Goal: Task Accomplishment & Management: Use online tool/utility

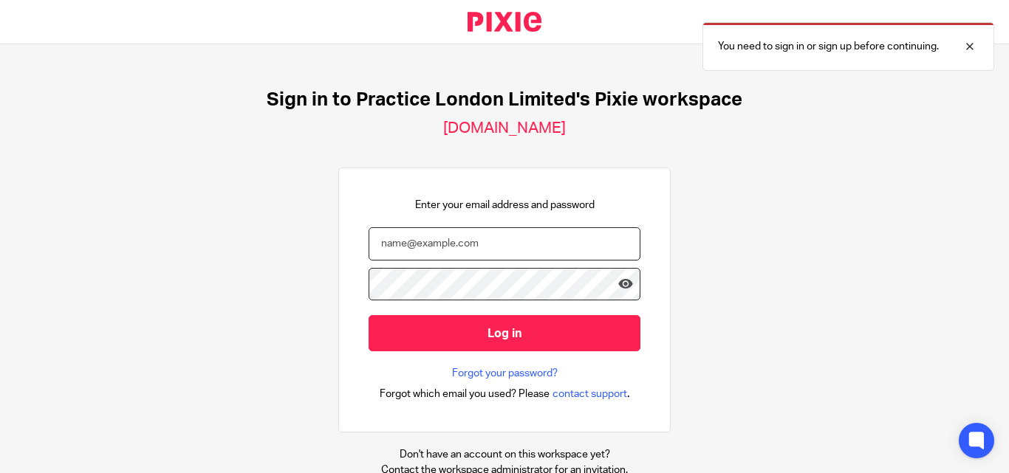
click at [427, 250] on input "email" at bounding box center [504, 243] width 272 height 33
click at [425, 244] on input "email" at bounding box center [504, 243] width 272 height 33
paste input "siddarth@wearepractice.com"
type input "siddarth@wearepractice.com"
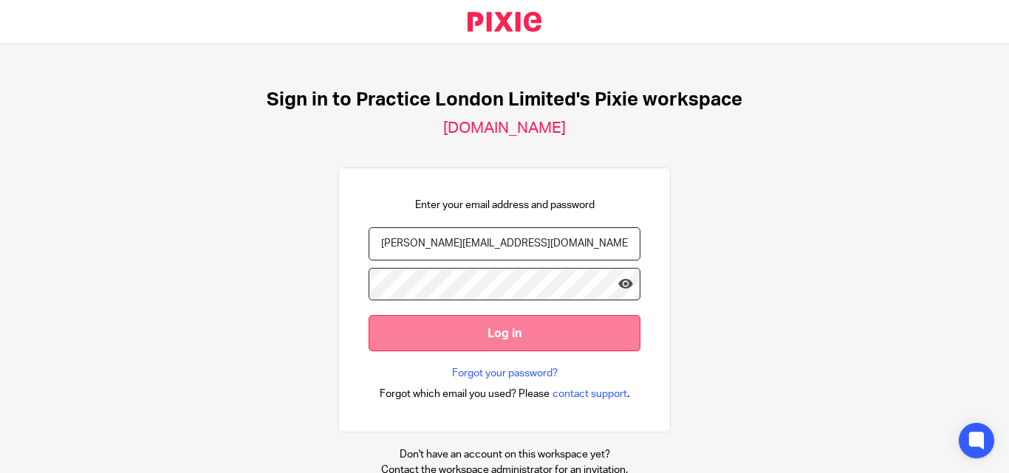
click at [481, 342] on input "Log in" at bounding box center [504, 333] width 272 height 36
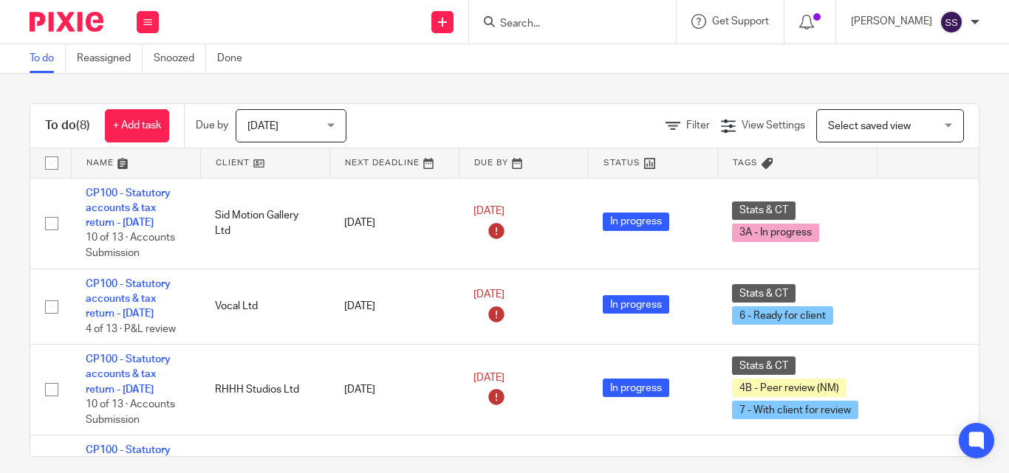
click at [535, 29] on input "Search" at bounding box center [564, 24] width 133 height 13
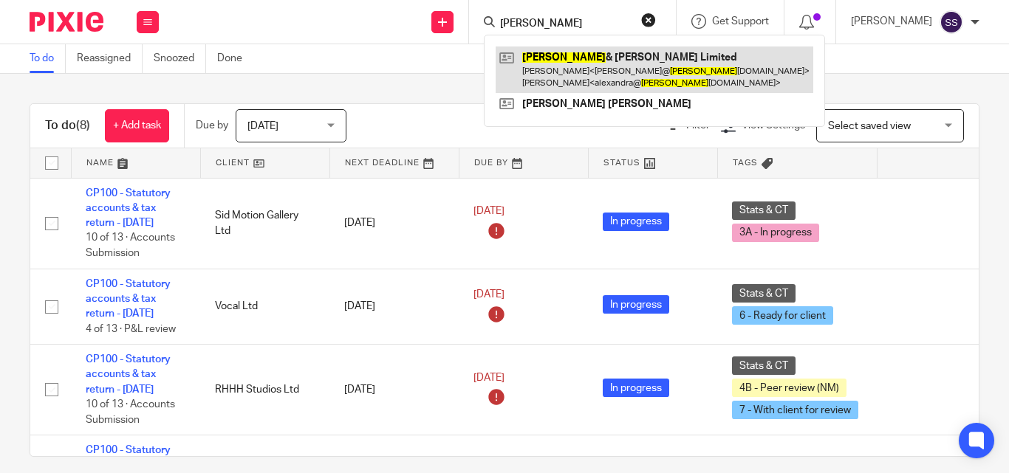
type input "Bosse"
click at [583, 66] on link at bounding box center [654, 70] width 318 height 46
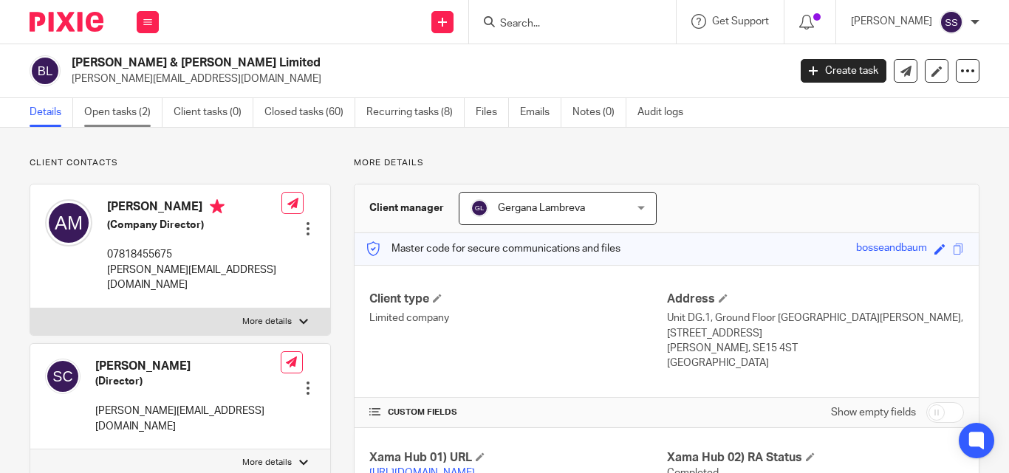
click at [123, 108] on link "Open tasks (2)" at bounding box center [123, 112] width 78 height 29
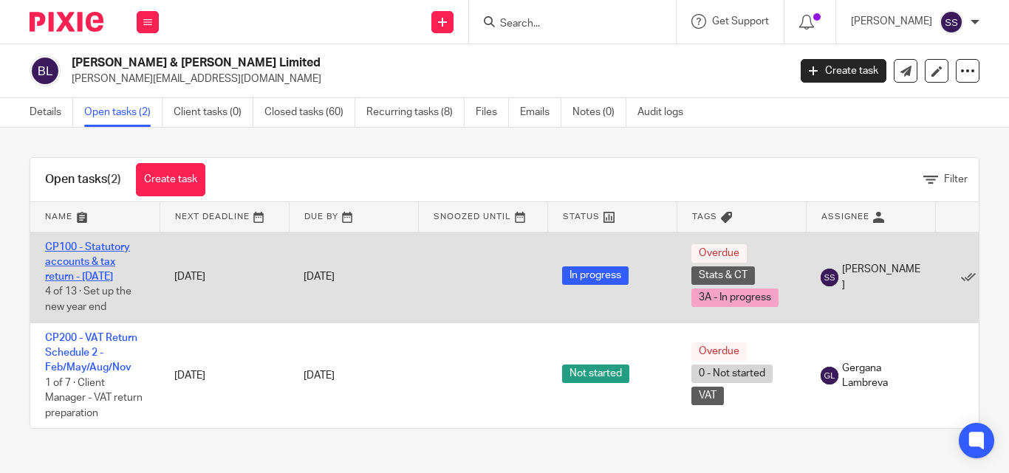
click at [103, 264] on link "CP100 - Statutory accounts & tax return - [DATE]" at bounding box center [87, 262] width 85 height 41
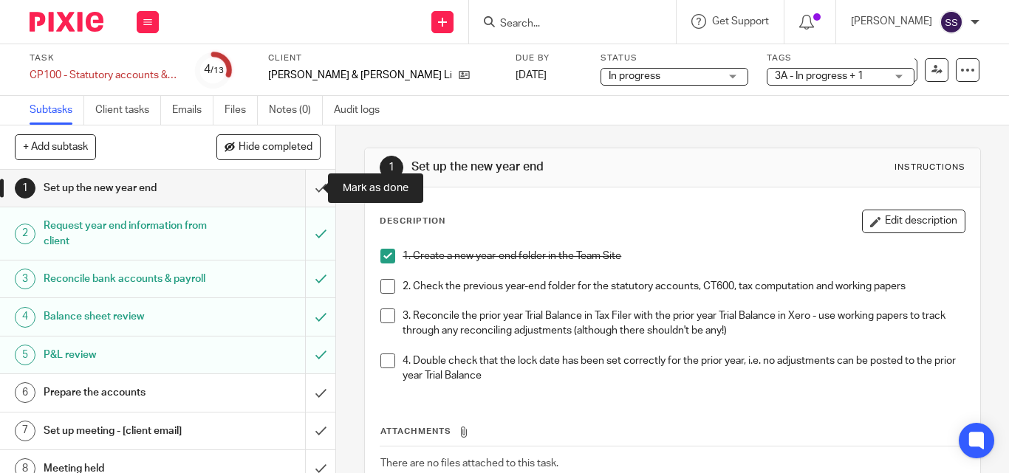
click at [305, 189] on input "submit" at bounding box center [167, 188] width 335 height 37
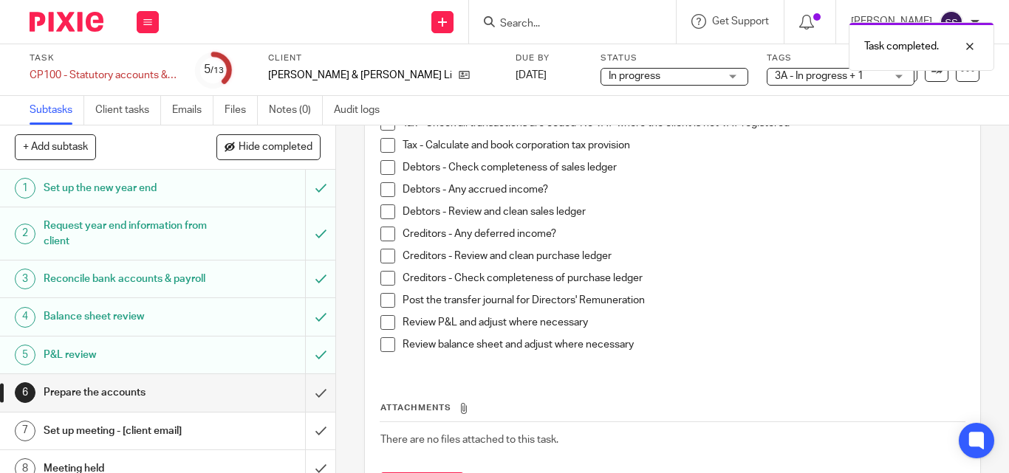
scroll to position [369, 0]
click at [100, 197] on h1 "Set up the new year end" at bounding box center [126, 188] width 165 height 22
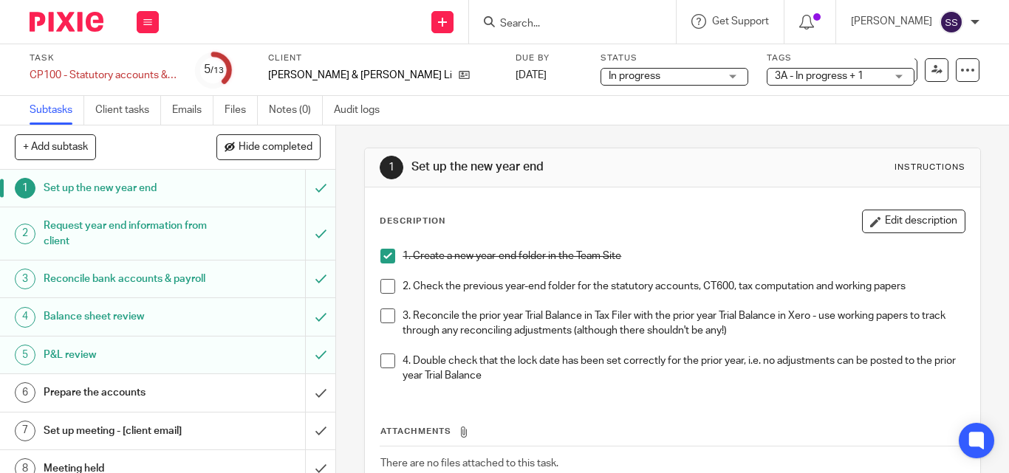
click at [380, 292] on span at bounding box center [387, 286] width 15 height 15
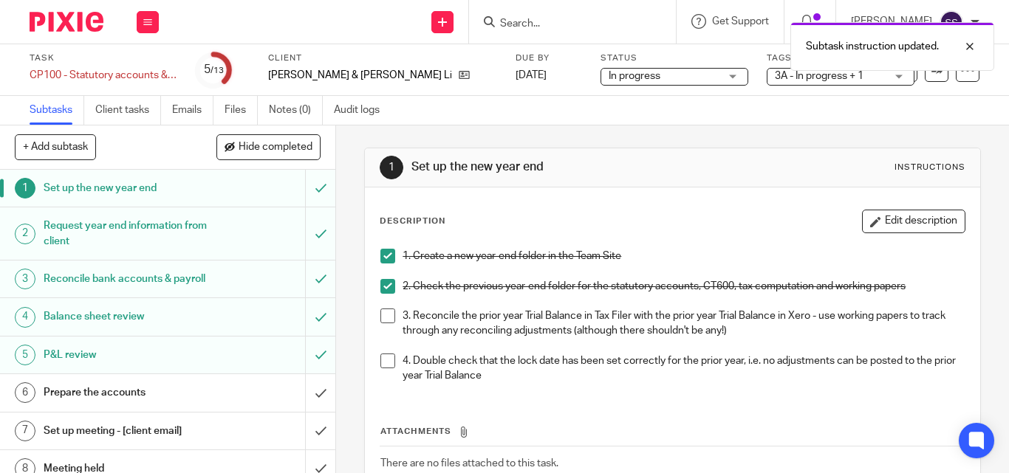
click at [381, 314] on span at bounding box center [387, 316] width 15 height 15
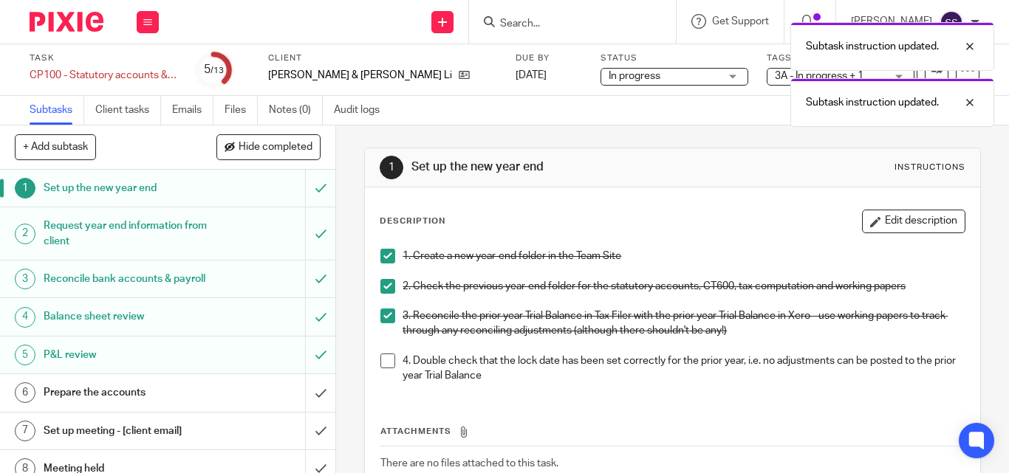
click at [382, 363] on span at bounding box center [387, 361] width 15 height 15
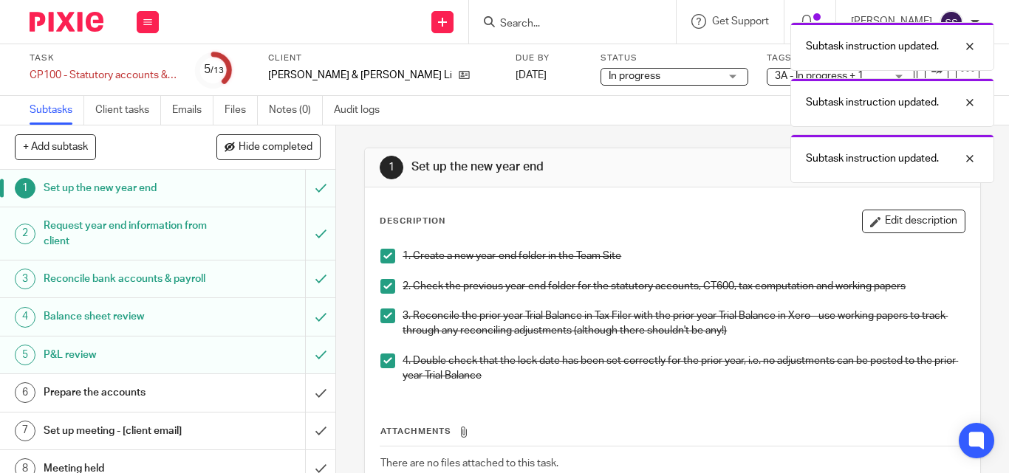
click at [125, 286] on h1 "Reconcile bank accounts & payroll" at bounding box center [126, 279] width 165 height 22
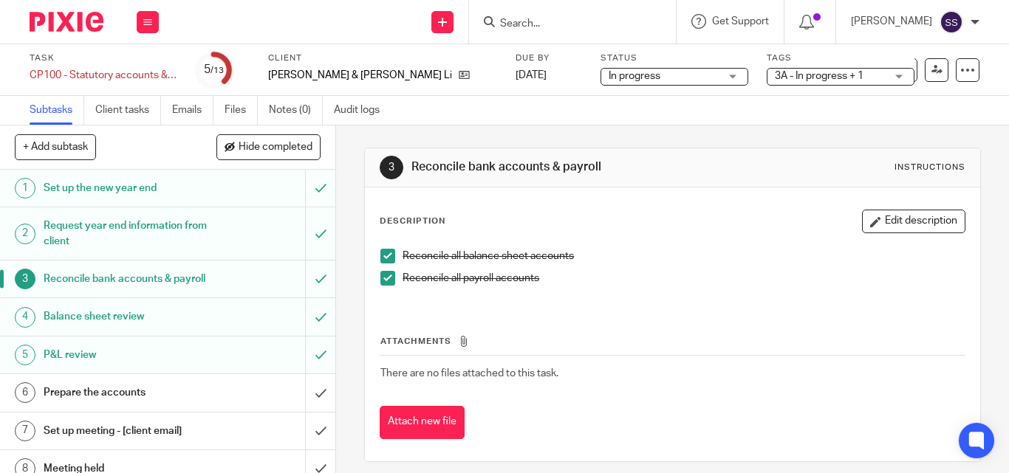
click at [121, 322] on h1 "Balance sheet review" at bounding box center [126, 317] width 165 height 22
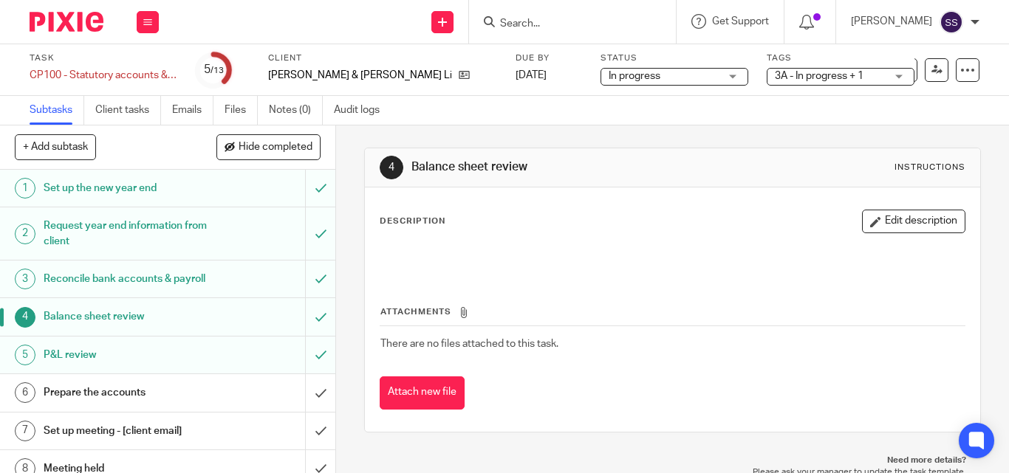
click at [86, 366] on h1 "P&L review" at bounding box center [126, 355] width 165 height 22
